Goal: Navigation & Orientation: Find specific page/section

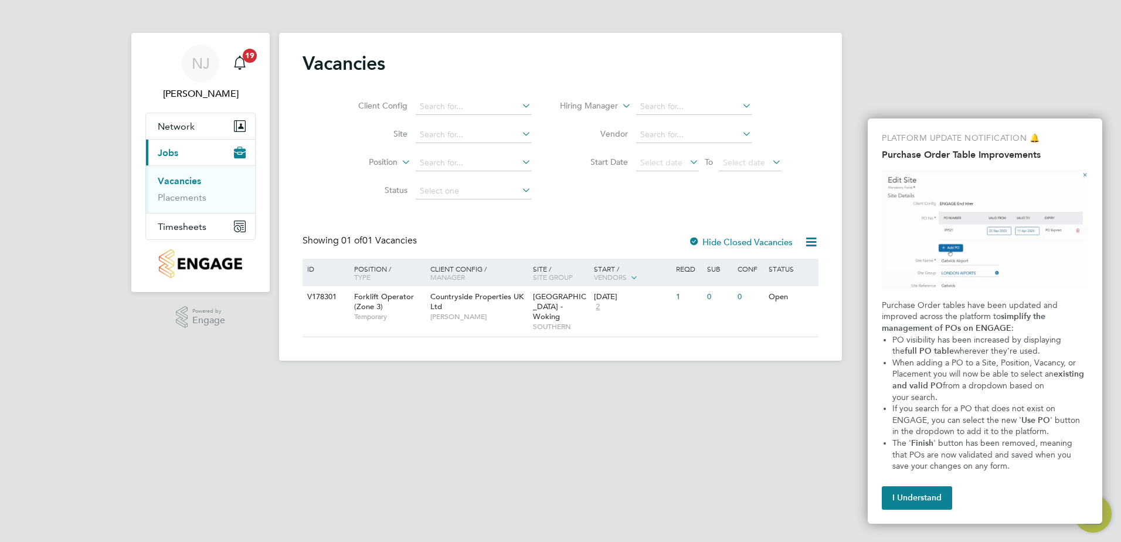
click at [179, 147] on button "Current page: Jobs" at bounding box center [200, 153] width 109 height 26
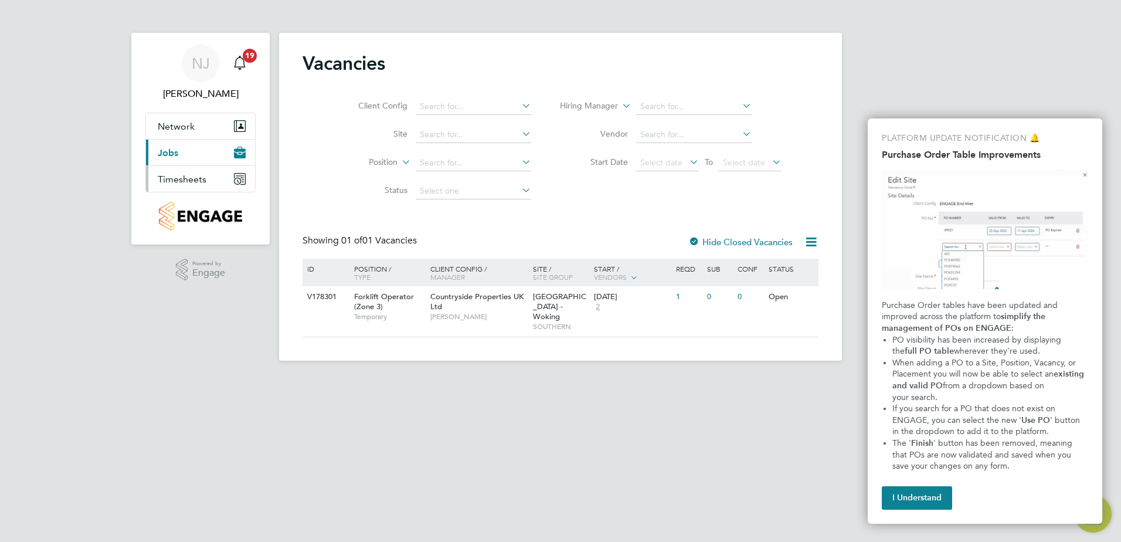
click at [208, 178] on button "Timesheets" at bounding box center [200, 179] width 109 height 26
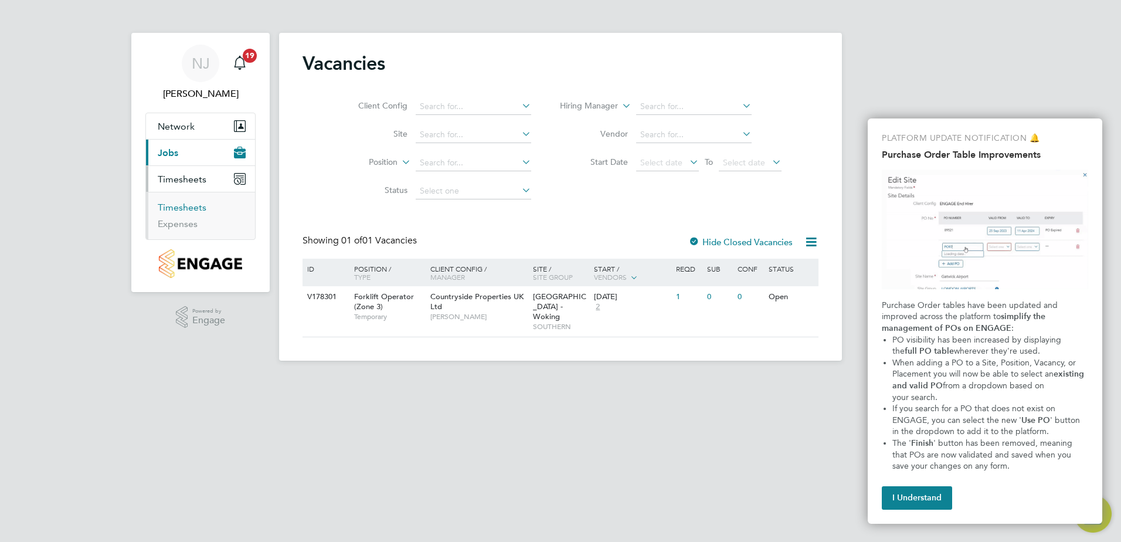
click at [183, 206] on link "Timesheets" at bounding box center [182, 207] width 49 height 11
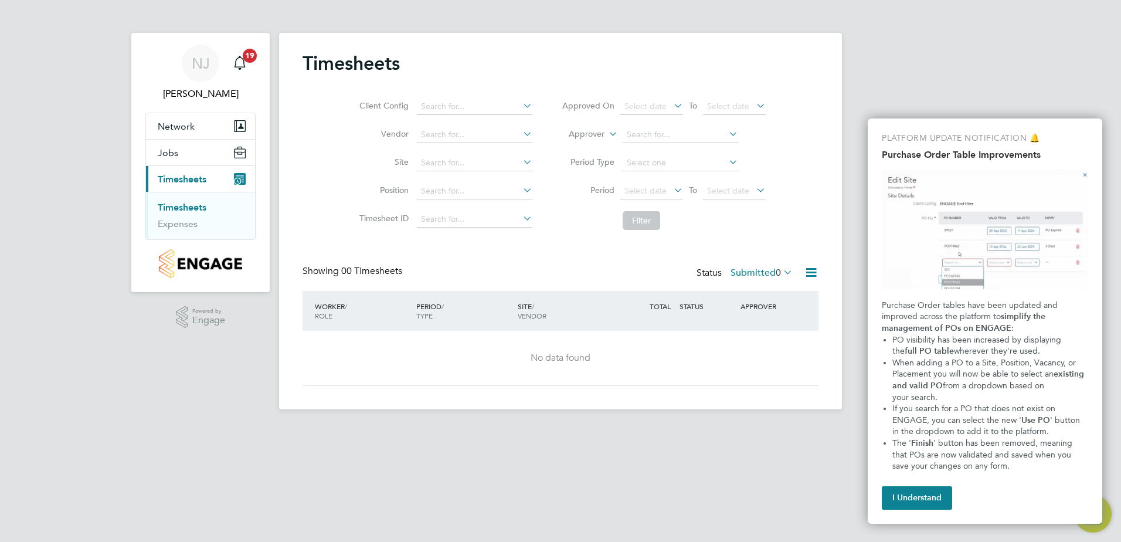
click at [173, 205] on link "Timesheets" at bounding box center [182, 207] width 49 height 11
click at [922, 493] on button "I Understand" at bounding box center [917, 497] width 70 height 23
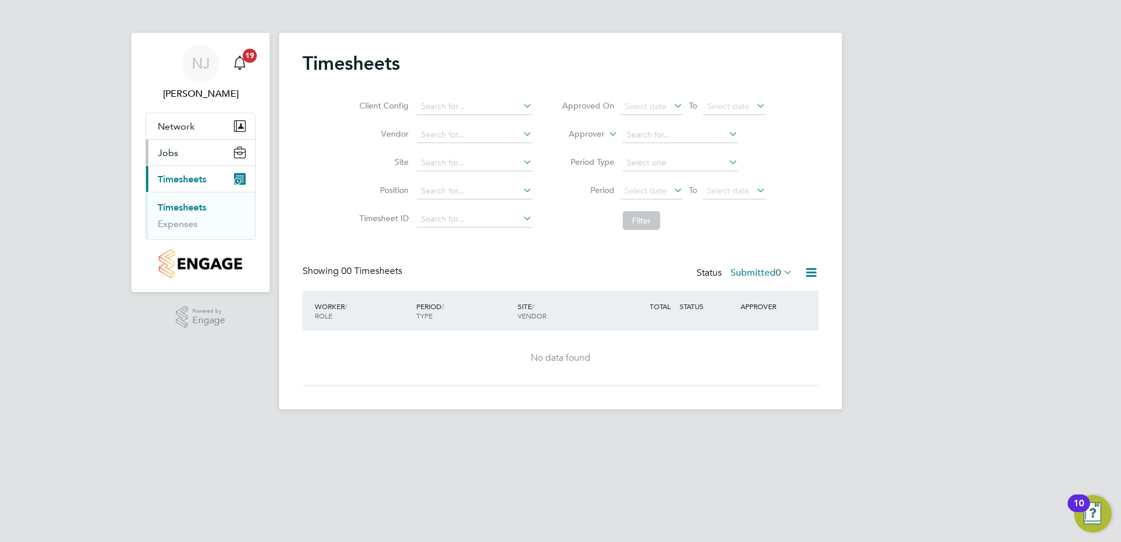
click at [189, 154] on button "Jobs" at bounding box center [200, 153] width 109 height 26
click at [179, 199] on link "Placements" at bounding box center [182, 197] width 49 height 11
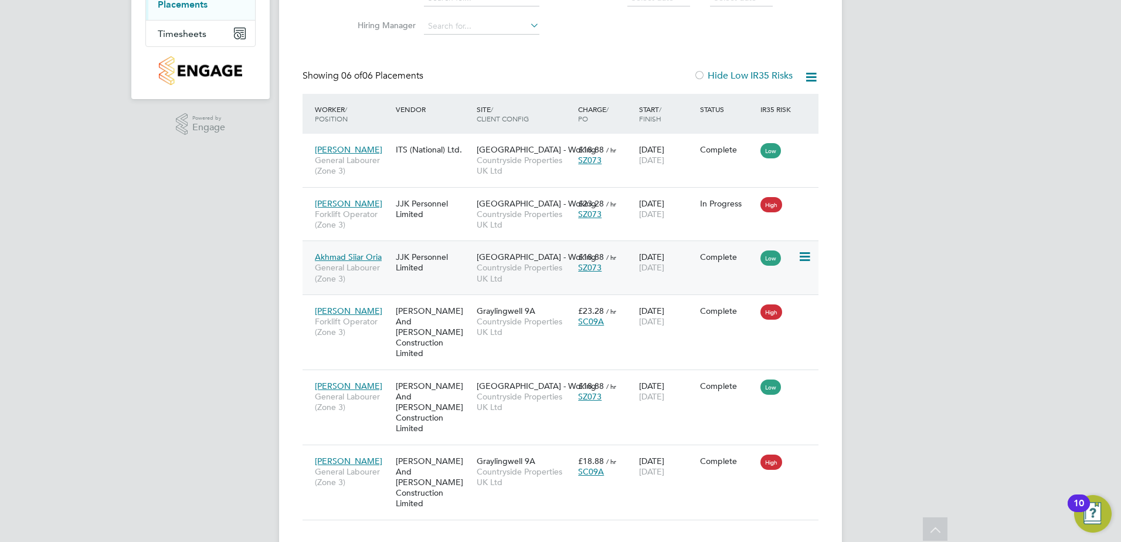
click at [360, 256] on span "Akhmad Siiar Oria" at bounding box center [348, 257] width 67 height 11
click at [357, 256] on span "Akhmad Siiar Oria" at bounding box center [348, 257] width 67 height 11
